Goal: Understand site structure: Understand site structure

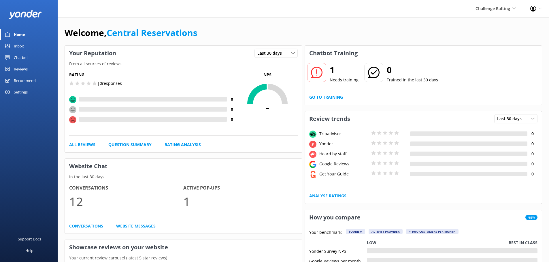
click at [318, 76] on icon at bounding box center [317, 73] width 12 height 12
click at [335, 71] on h2 "1" at bounding box center [344, 70] width 29 height 14
click at [332, 71] on h2 "1" at bounding box center [344, 70] width 29 height 14
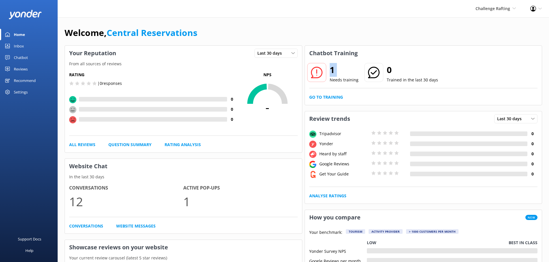
click at [333, 71] on h2 "1" at bounding box center [344, 70] width 29 height 14
click at [343, 75] on h2 "1" at bounding box center [344, 70] width 29 height 14
click at [335, 97] on link "Go to Training" at bounding box center [326, 97] width 34 height 6
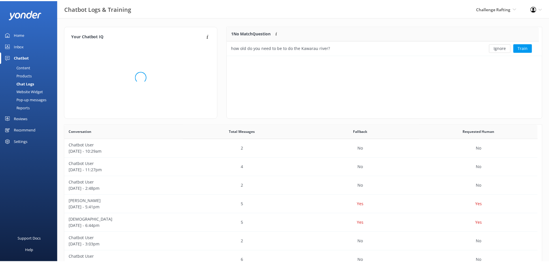
scroll to position [198, 473]
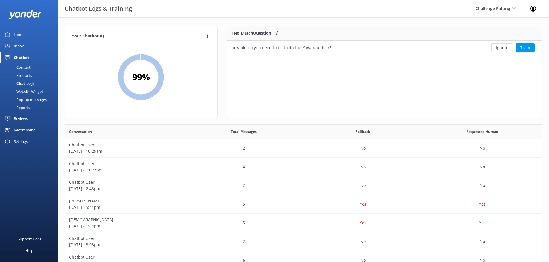
click at [24, 35] on div "Home" at bounding box center [19, 35] width 11 height 12
